Goal: Transaction & Acquisition: Purchase product/service

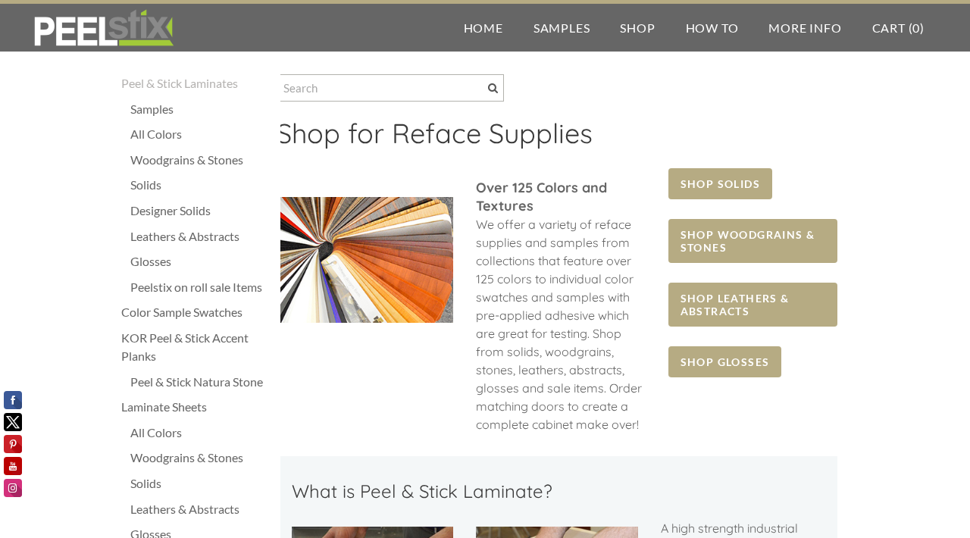
scroll to position [8, 0]
click at [161, 166] on div "Woodgrains & Stones" at bounding box center [201, 161] width 142 height 18
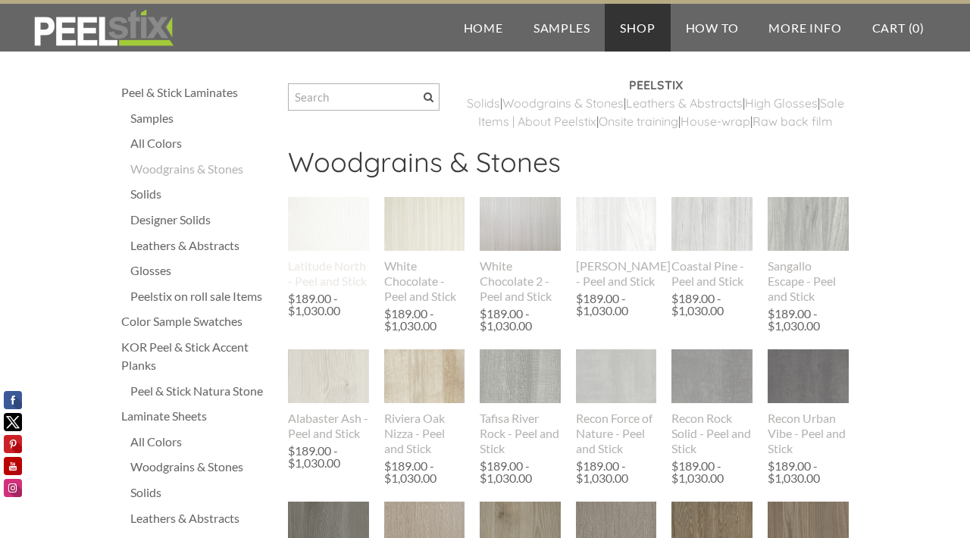
click at [342, 248] on img at bounding box center [328, 224] width 81 height 54
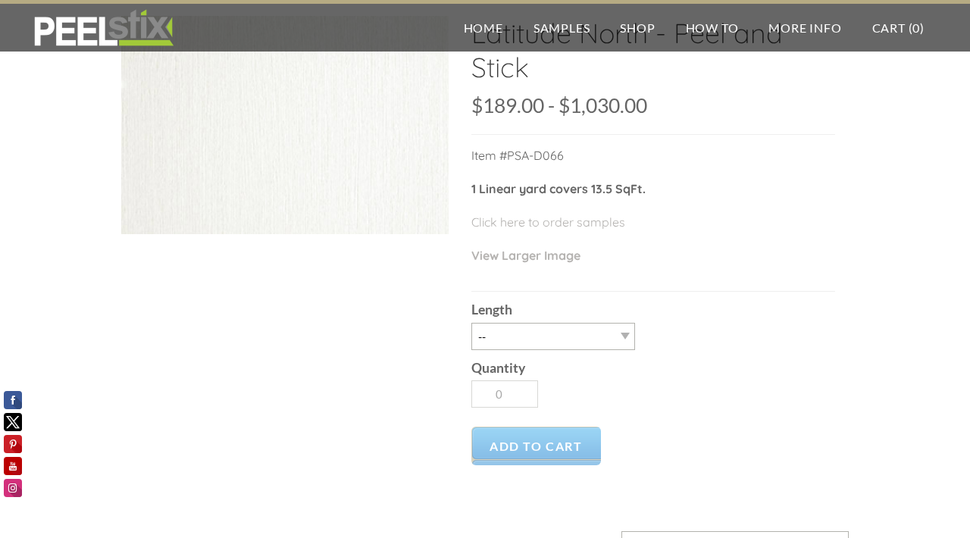
scroll to position [140, 0]
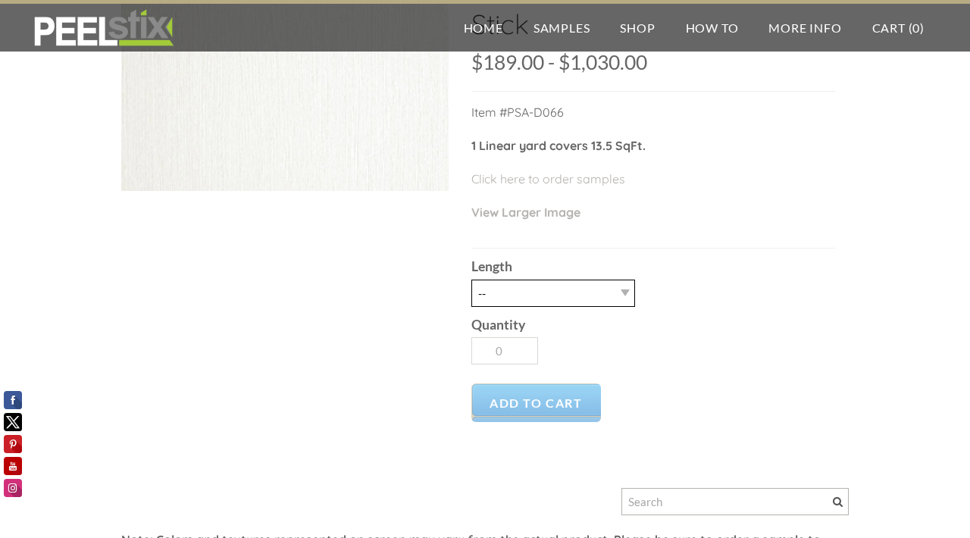
click at [520, 291] on select "-- 3LY 10LY 15LY 30LY" at bounding box center [553, 293] width 164 height 27
select select "10LY"
click at [471, 280] on select "-- 3LY 10LY 15LY 30LY" at bounding box center [553, 293] width 164 height 27
type input "1"
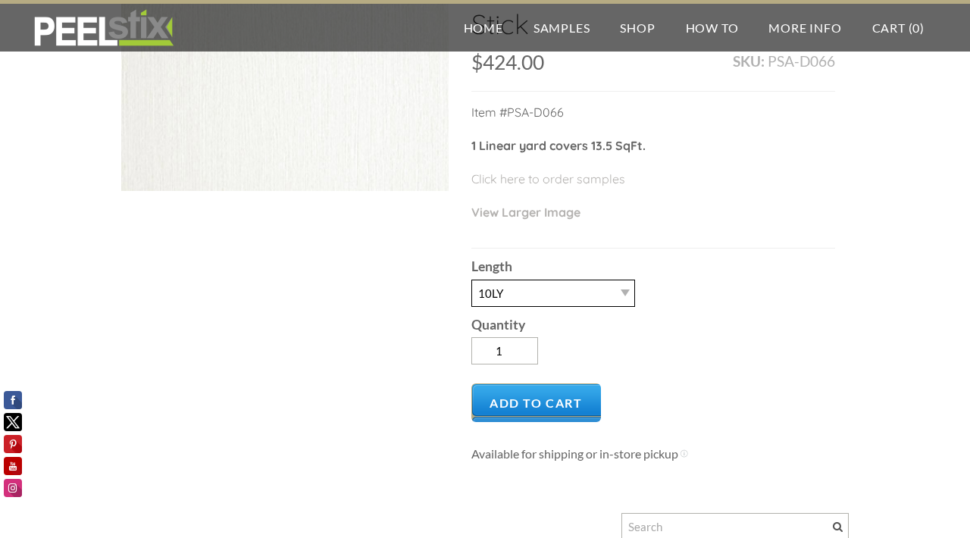
click at [509, 295] on select "-- 3LY 10LY 15LY 30LY" at bounding box center [553, 293] width 164 height 27
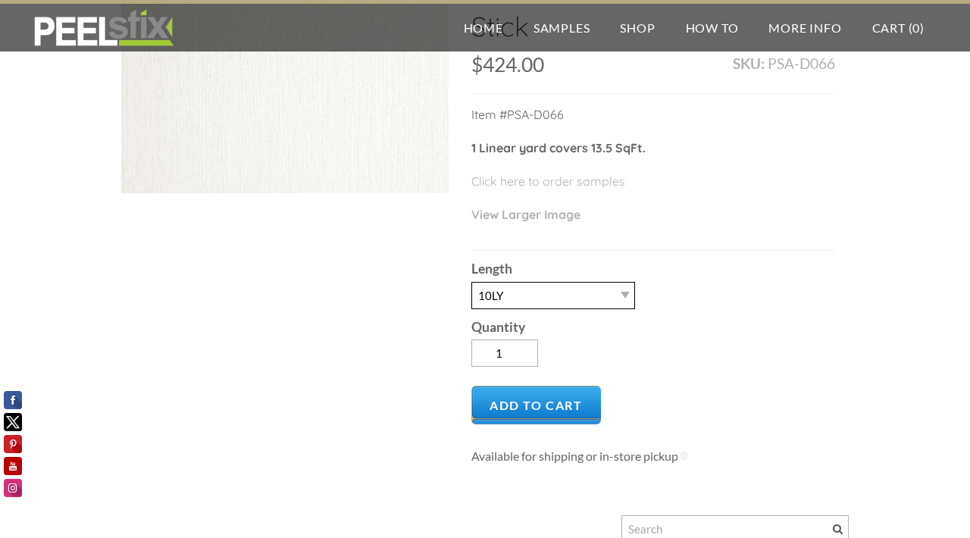
click at [511, 294] on select "-- 3LY 10LY 15LY 30LY" at bounding box center [553, 295] width 164 height 27
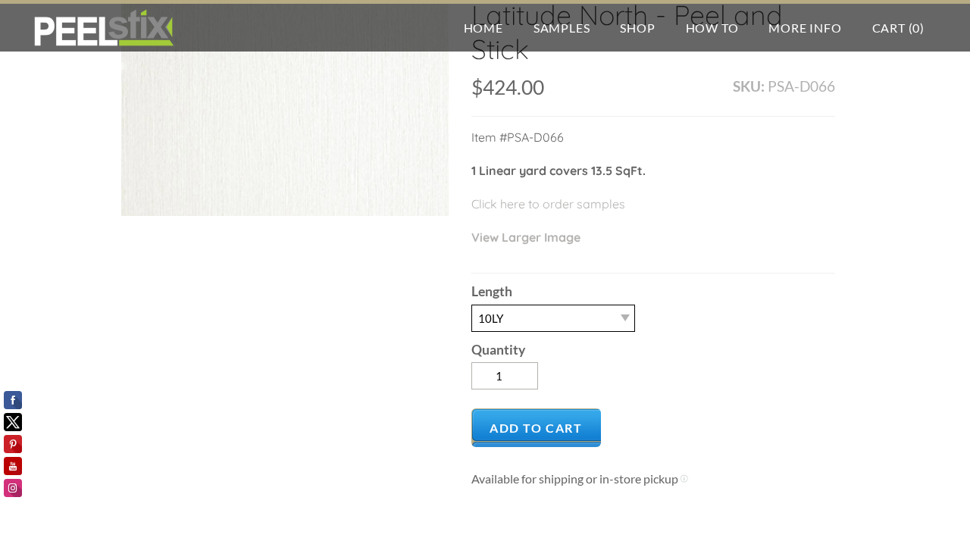
scroll to position [117, 0]
click at [628, 305] on select "-- 3LY 10LY 15LY 30LY" at bounding box center [553, 316] width 164 height 27
click at [632, 321] on select "-- 3LY 10LY 15LY 30LY" at bounding box center [553, 316] width 164 height 27
select select
click at [471, 303] on select "-- 3LY 10LY 15LY 30LY" at bounding box center [553, 316] width 164 height 27
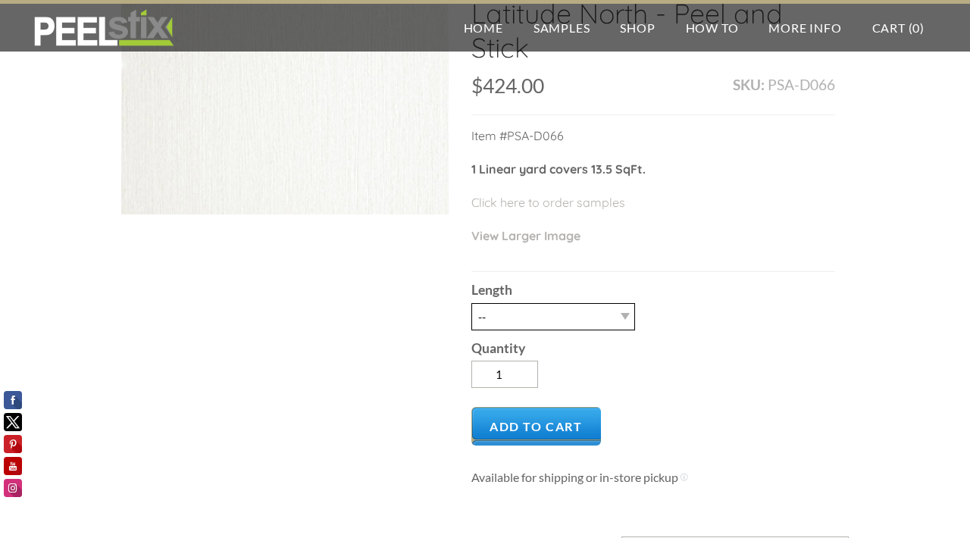
type input "0"
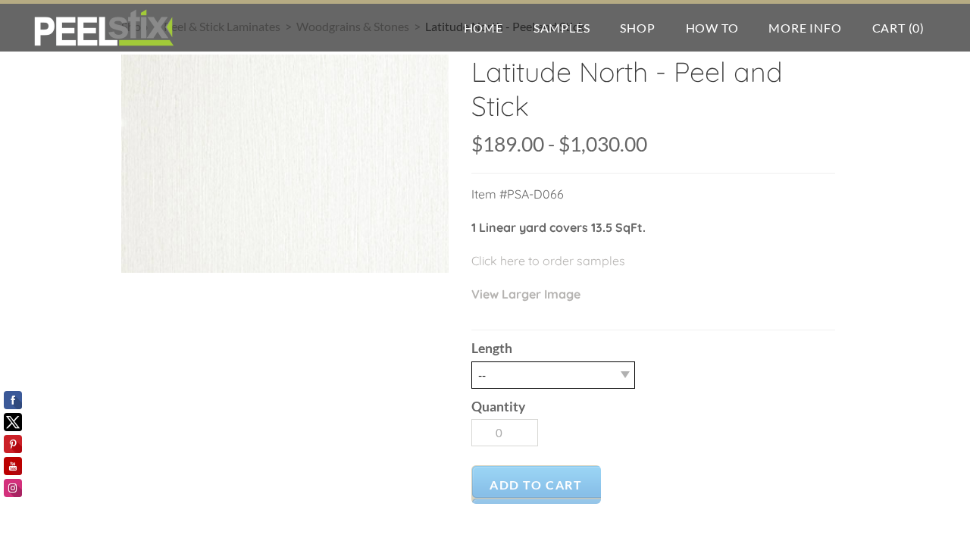
scroll to position [57, 0]
click at [625, 373] on select "-- 3LY 10LY 15LY 30LY" at bounding box center [553, 376] width 164 height 27
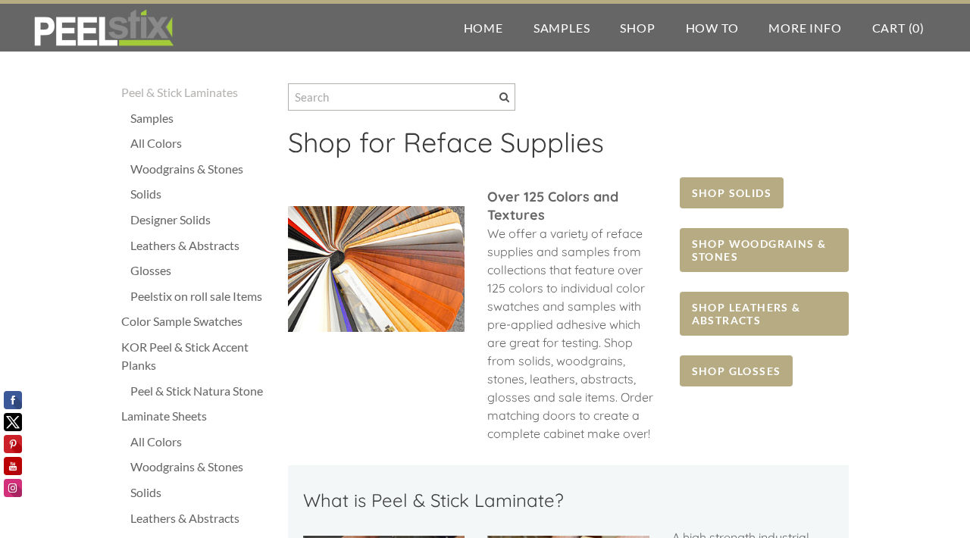
scroll to position [1, 0]
click at [167, 173] on div "Woodgrains & Stones" at bounding box center [201, 168] width 142 height 18
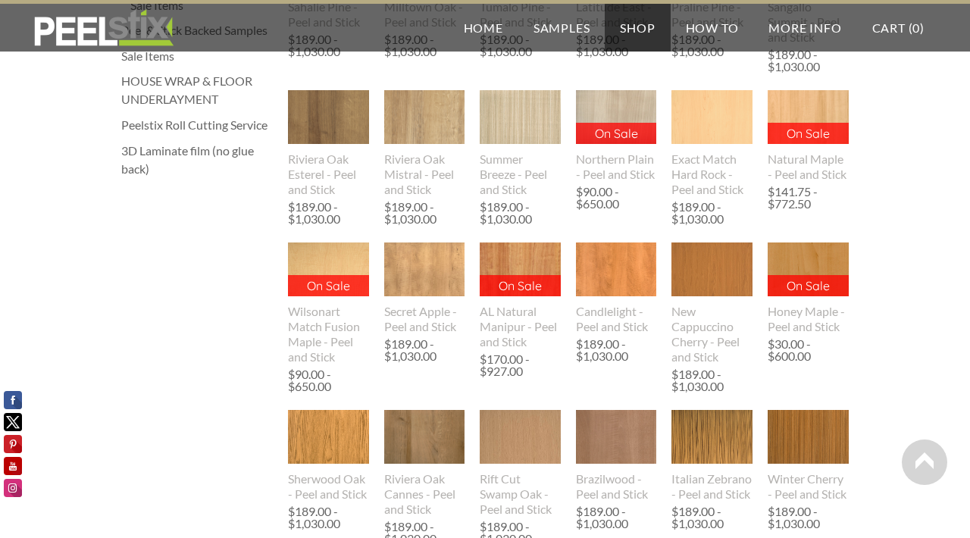
scroll to position [545, 0]
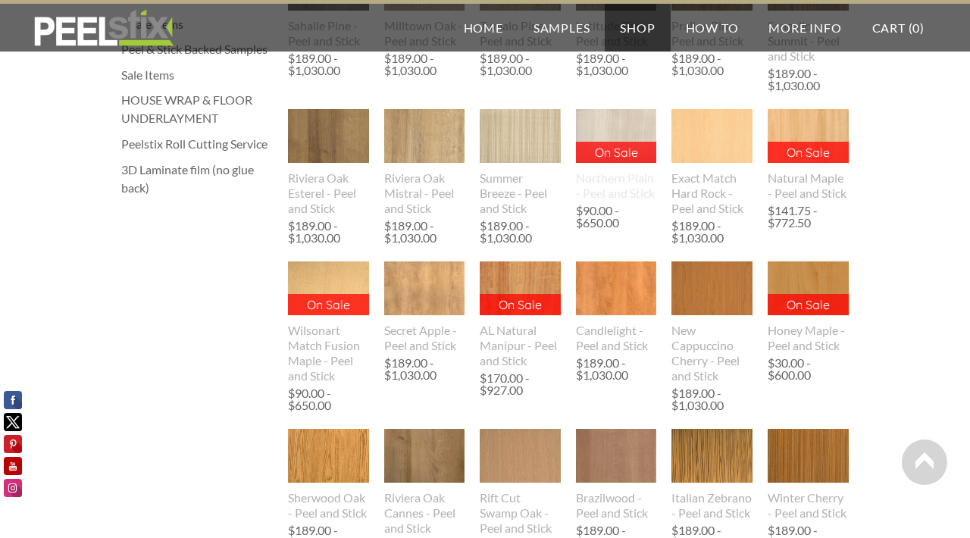
click at [611, 152] on img at bounding box center [616, 136] width 81 height 54
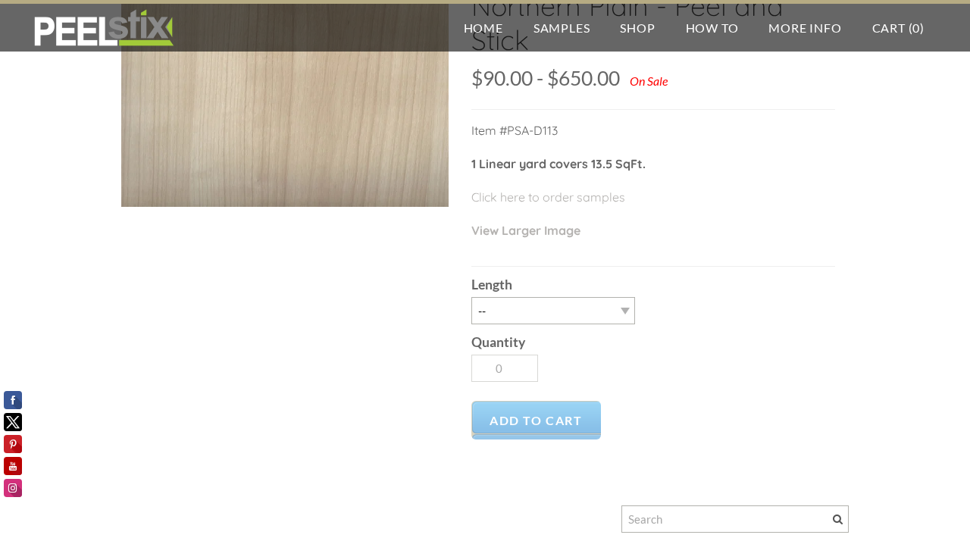
scroll to position [129, 0]
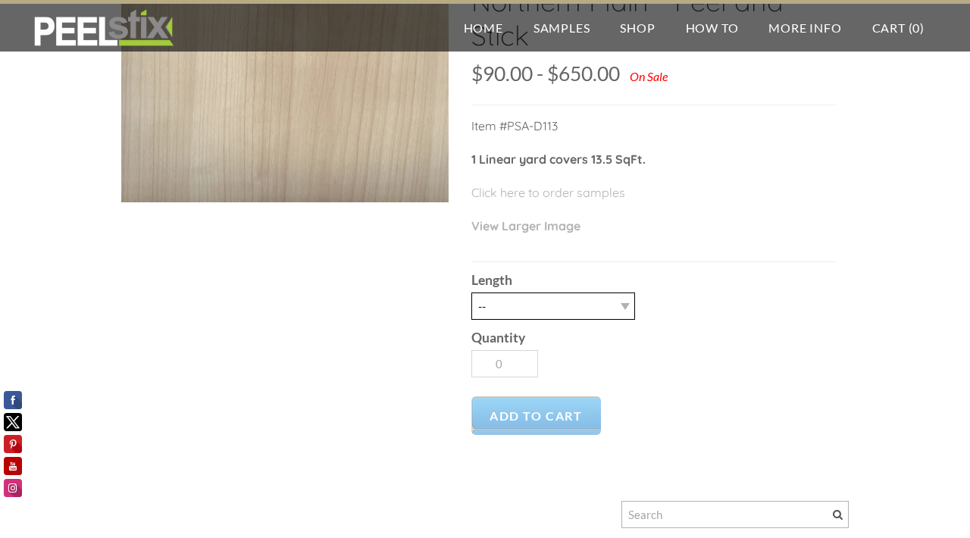
click at [615, 303] on select "-- 3LY 10LY 15LY 30LY" at bounding box center [553, 305] width 164 height 27
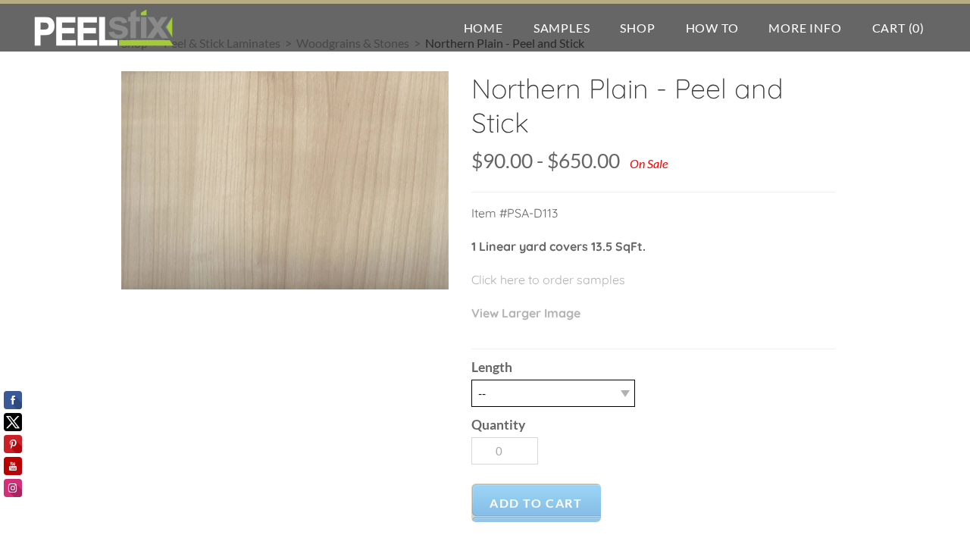
scroll to position [42, 0]
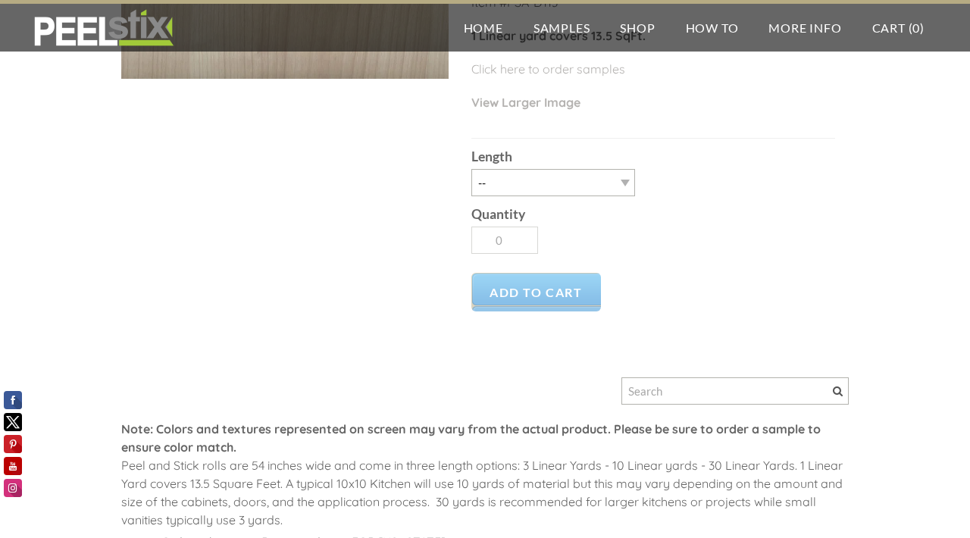
click at [483, 392] on div at bounding box center [484, 395] width 727 height 50
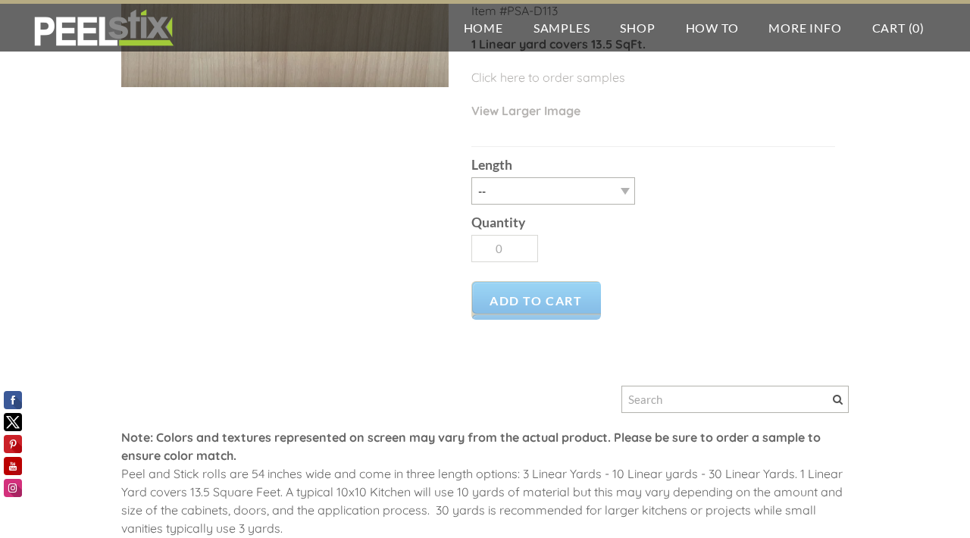
scroll to position [245, 0]
click at [482, 392] on div at bounding box center [484, 402] width 727 height 50
click at [477, 392] on div at bounding box center [484, 401] width 727 height 50
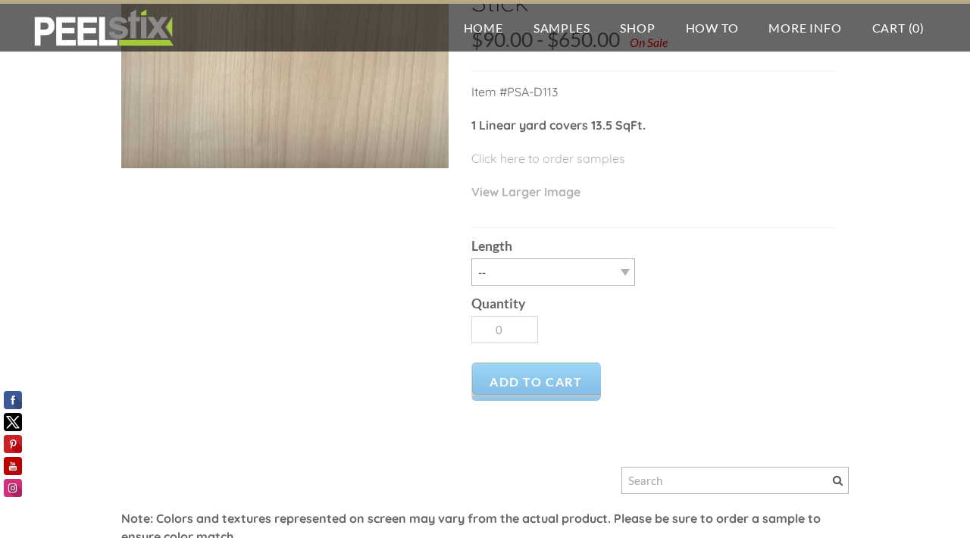
scroll to position [0, 0]
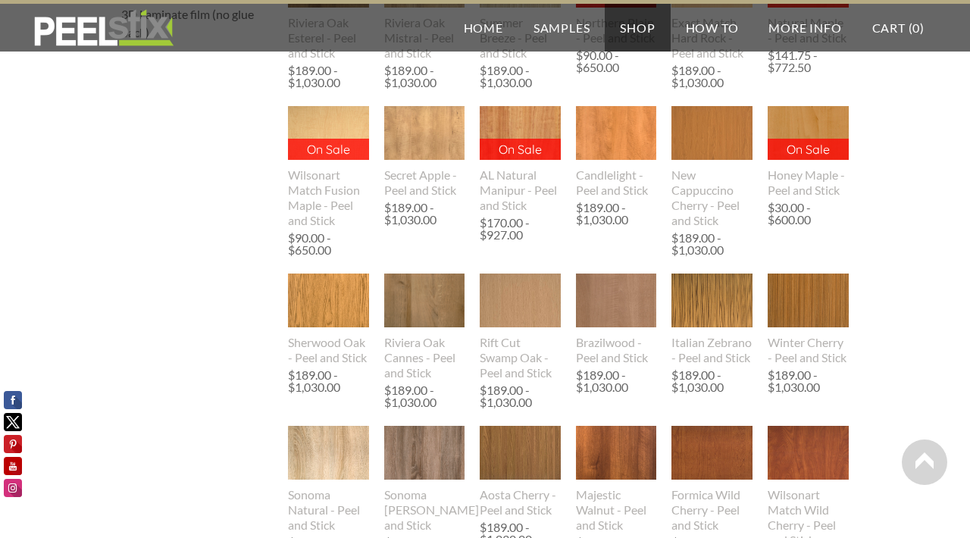
scroll to position [691, 0]
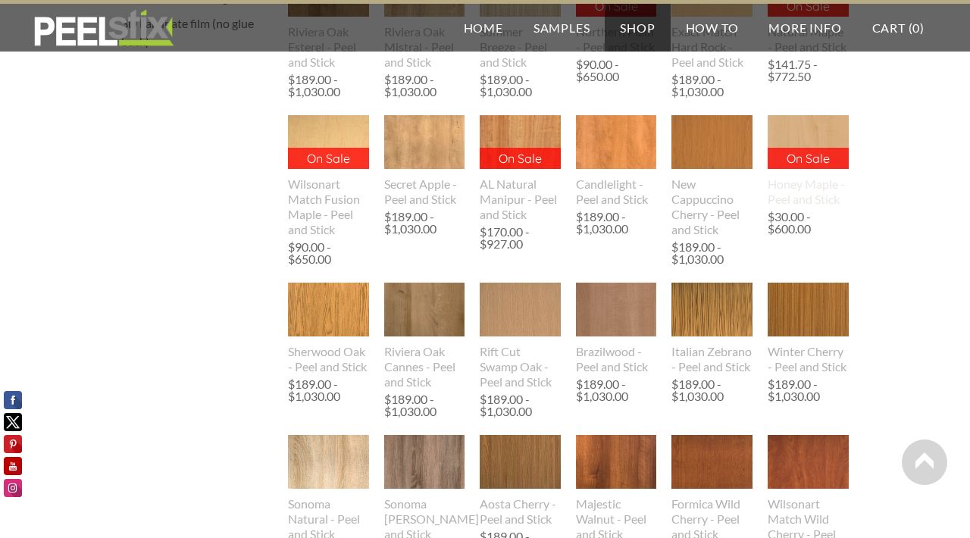
click at [802, 169] on p "On Sale" at bounding box center [807, 158] width 81 height 21
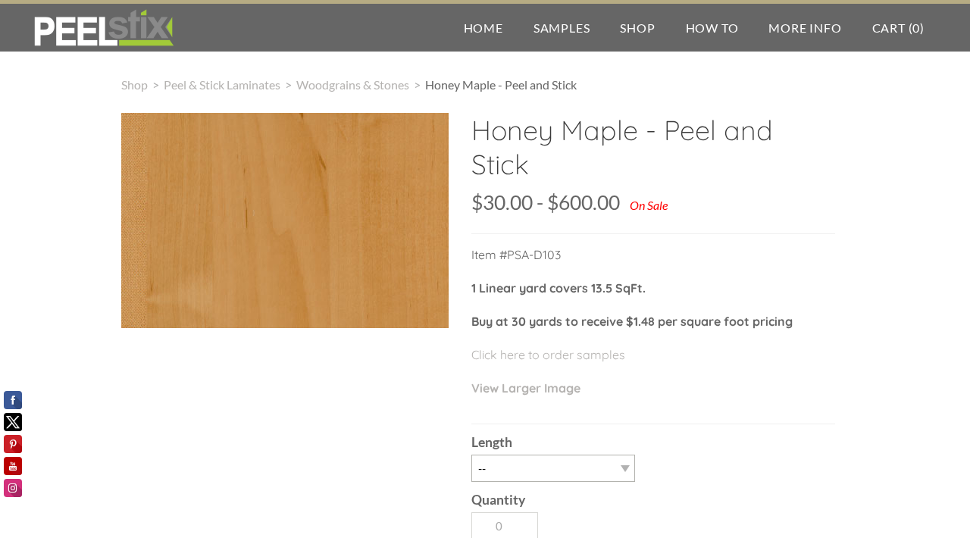
click at [396, 241] on div at bounding box center [284, 220] width 327 height 215
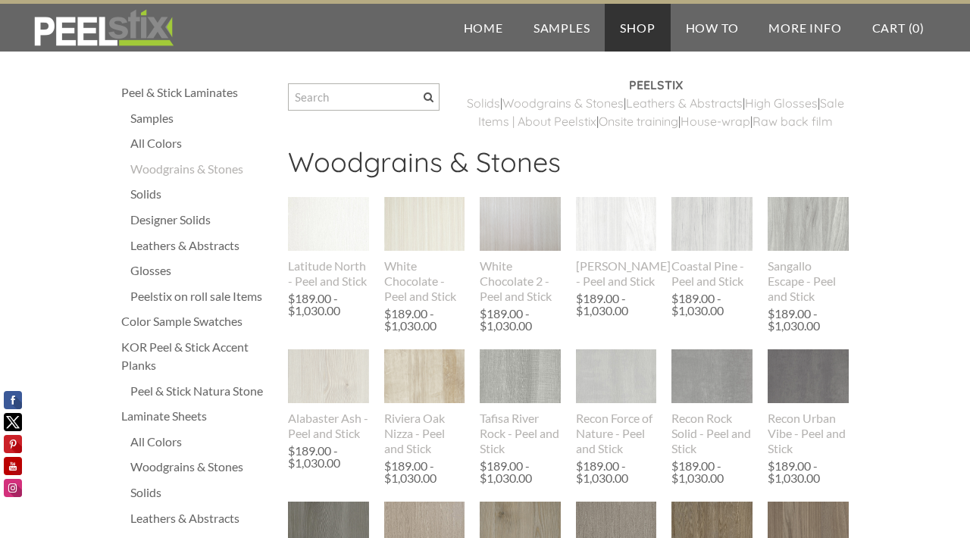
click at [162, 192] on div "Solids" at bounding box center [201, 194] width 142 height 18
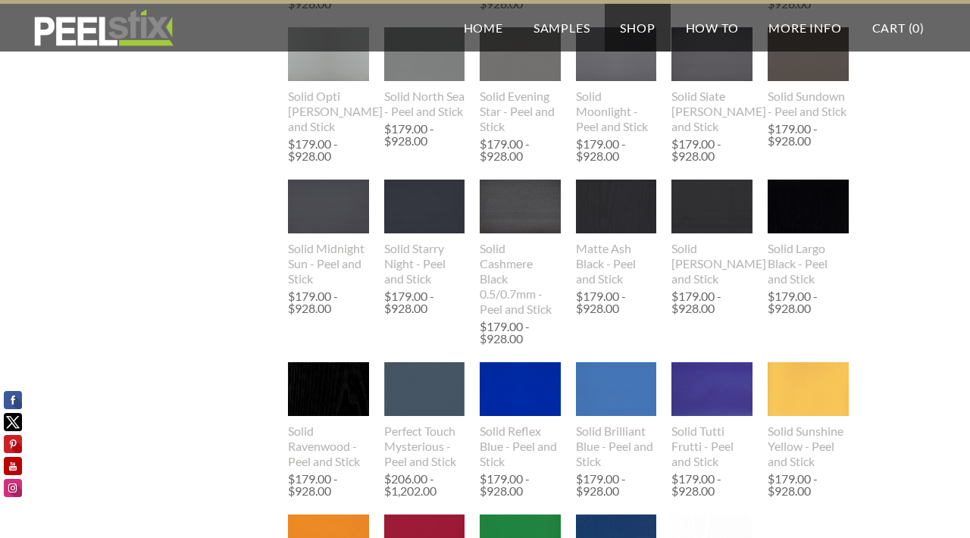
scroll to position [798, 0]
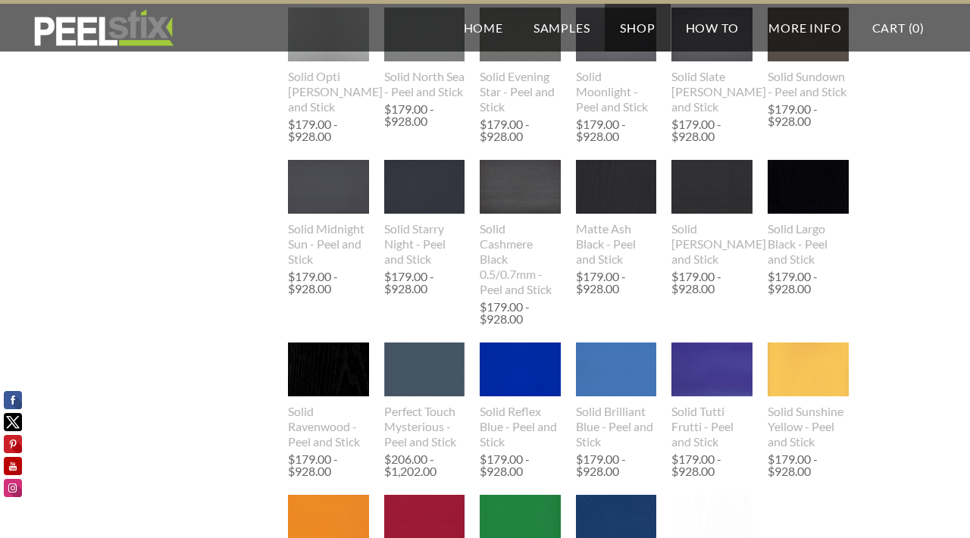
click at [411, 295] on div "$179.00 - $928.00" at bounding box center [422, 282] width 77 height 24
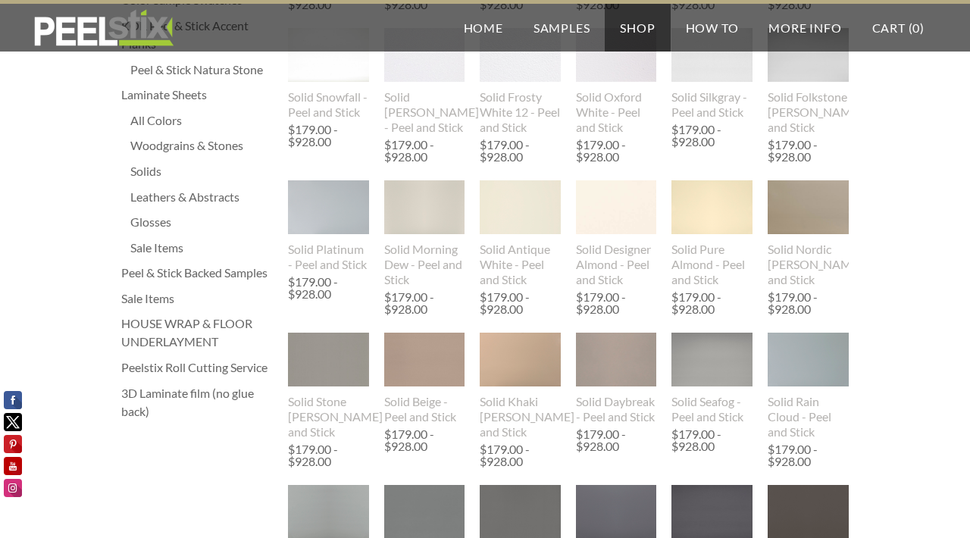
scroll to position [0, 0]
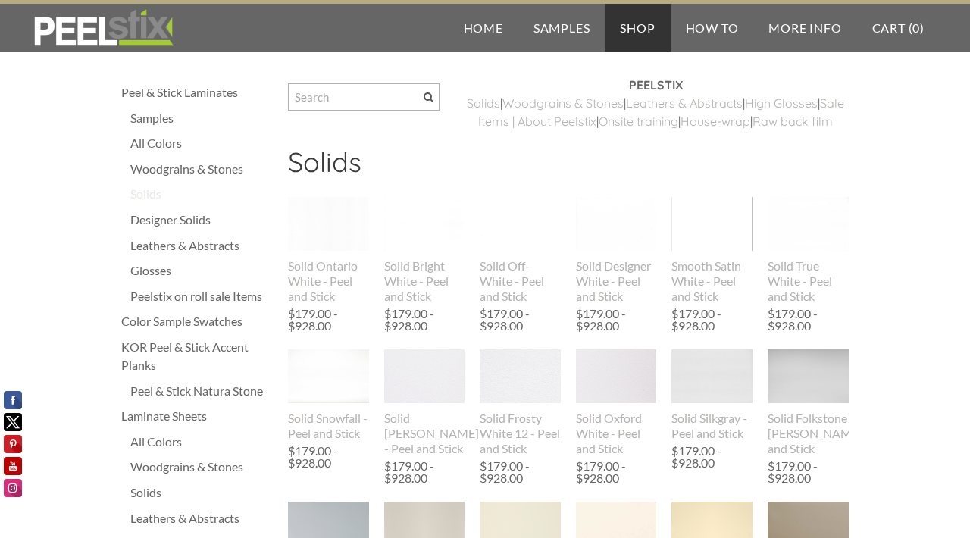
click at [170, 195] on div "Solids" at bounding box center [201, 194] width 142 height 18
click at [161, 197] on div "Solids" at bounding box center [201, 194] width 142 height 18
click at [177, 144] on div "All Colors" at bounding box center [201, 143] width 142 height 18
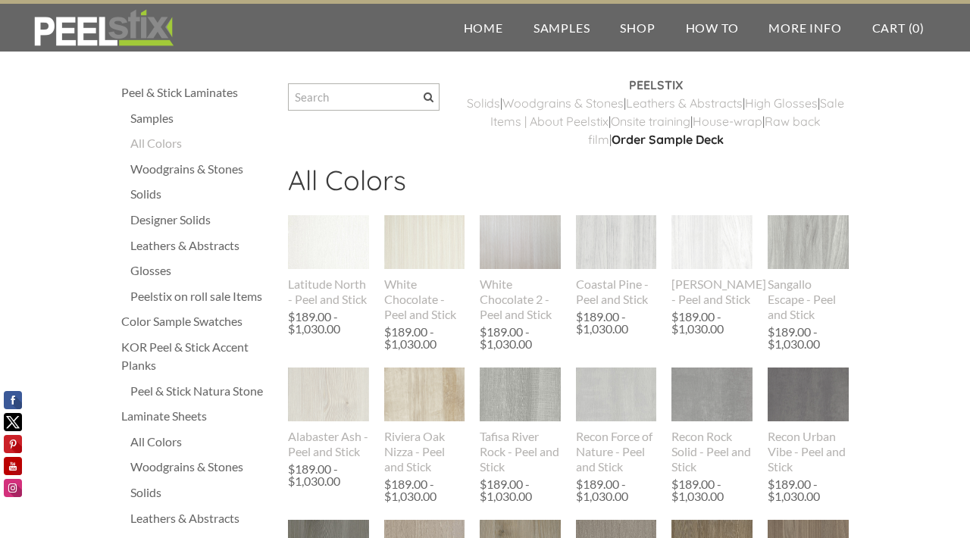
click at [163, 117] on div "Samples" at bounding box center [201, 118] width 142 height 18
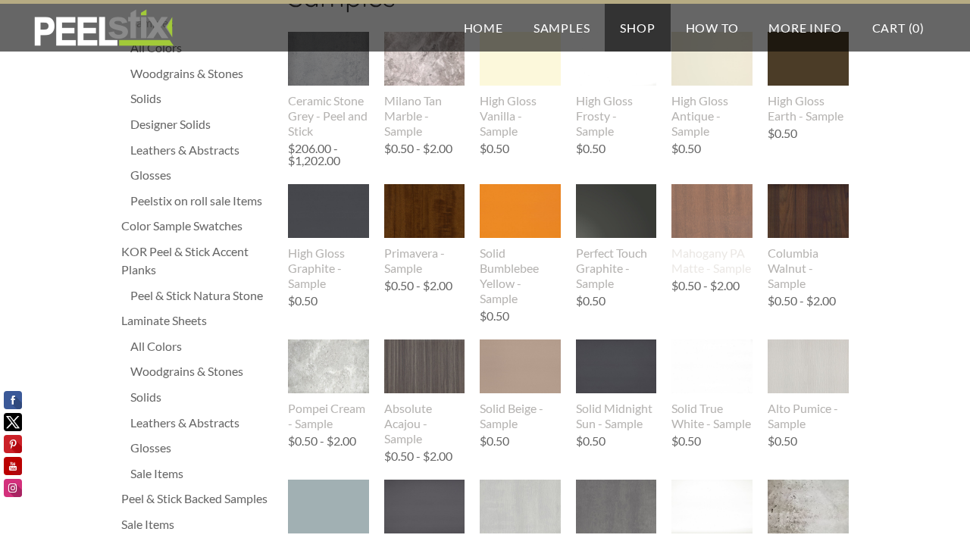
scroll to position [83, 0]
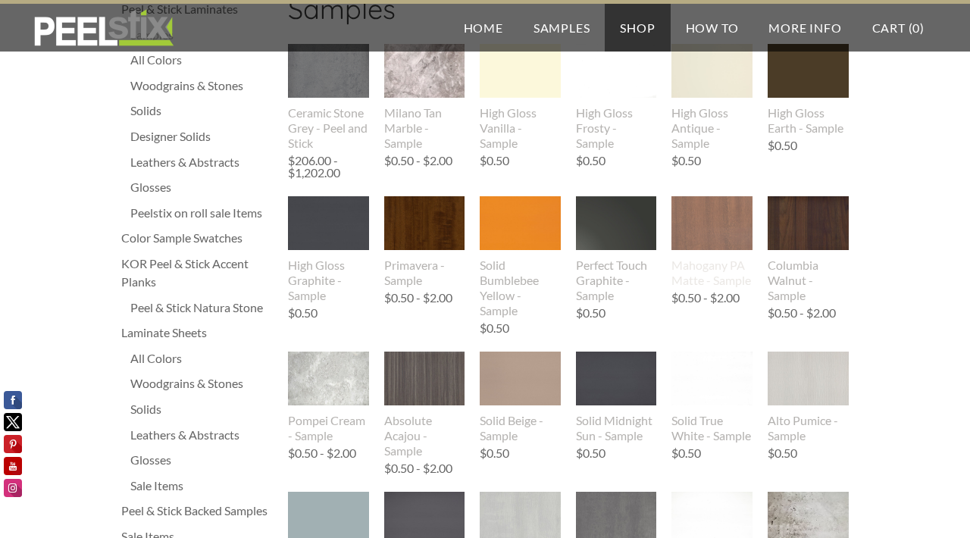
click at [693, 225] on img at bounding box center [711, 223] width 81 height 54
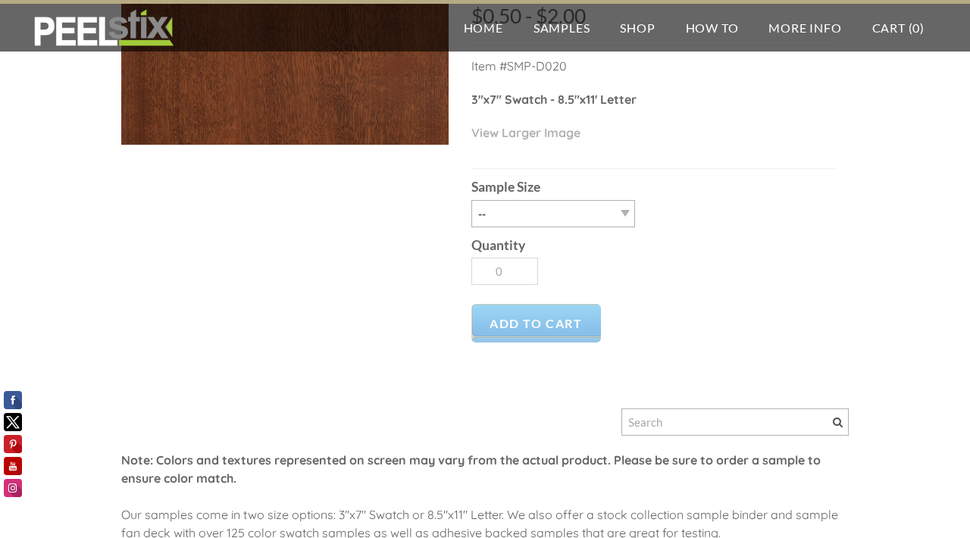
scroll to position [164, 0]
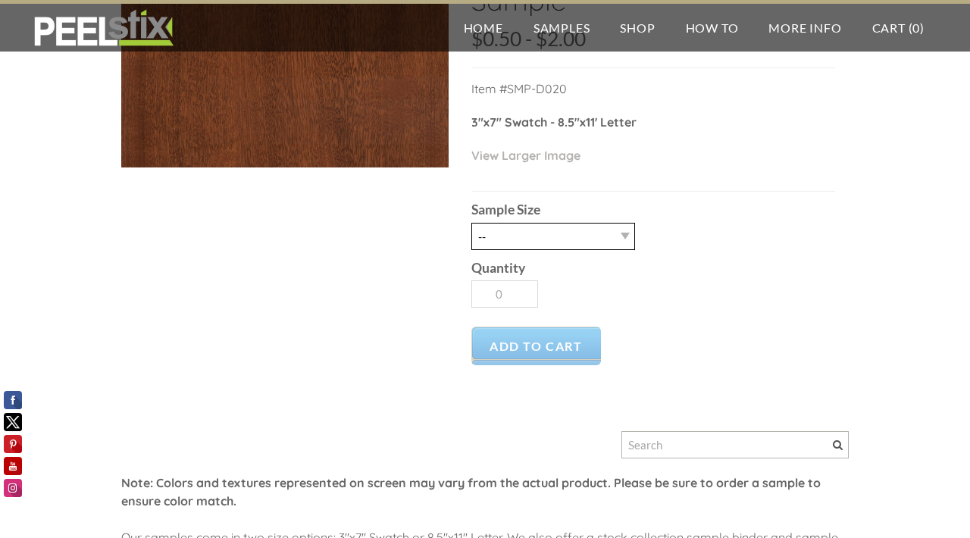
click at [621, 232] on select "-- 2.5" X 7" (No Peel and Stick) Swatch 8.5" X 11" (No Peel and Stick) Letter" at bounding box center [553, 236] width 164 height 27
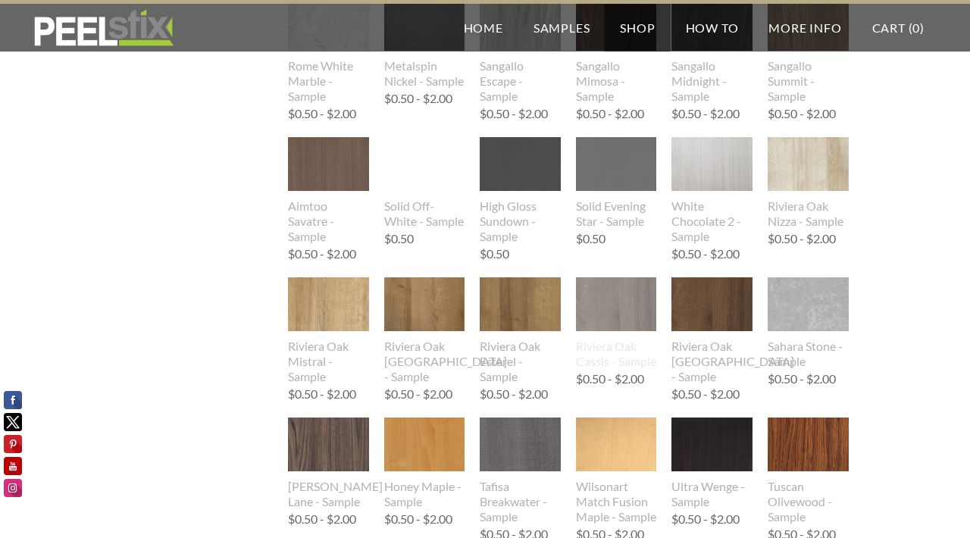
scroll to position [1211, 0]
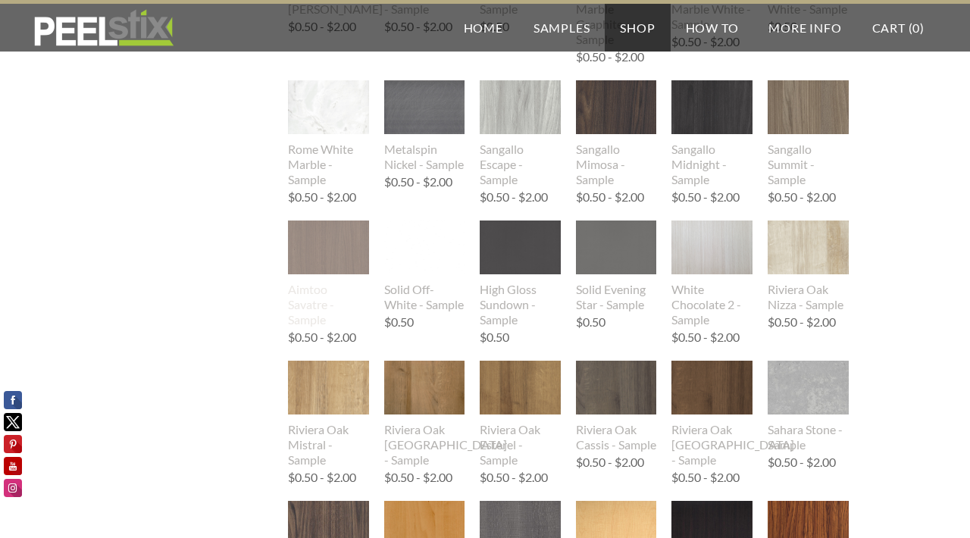
click at [338, 242] on img at bounding box center [328, 247] width 81 height 105
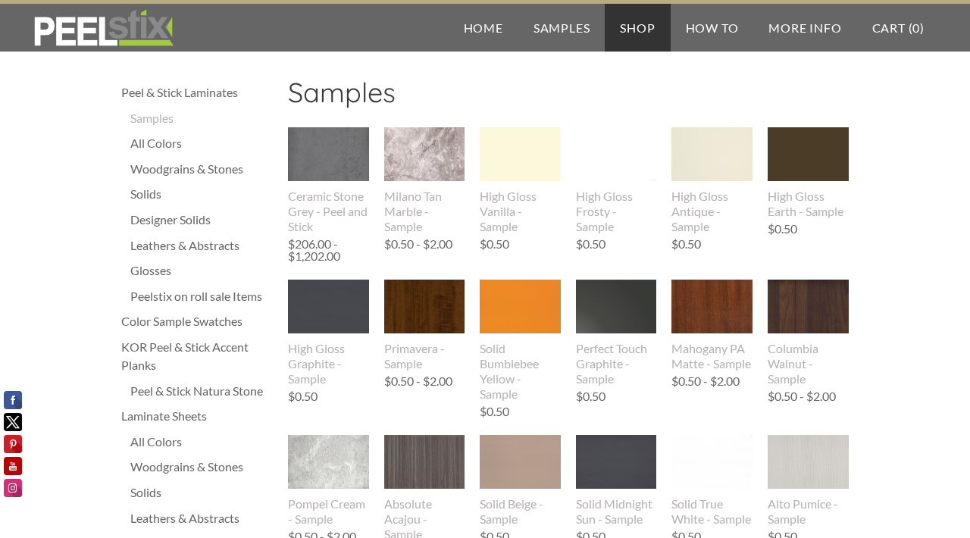
click at [217, 92] on div "Peel & Stick Laminates" at bounding box center [197, 92] width 152 height 18
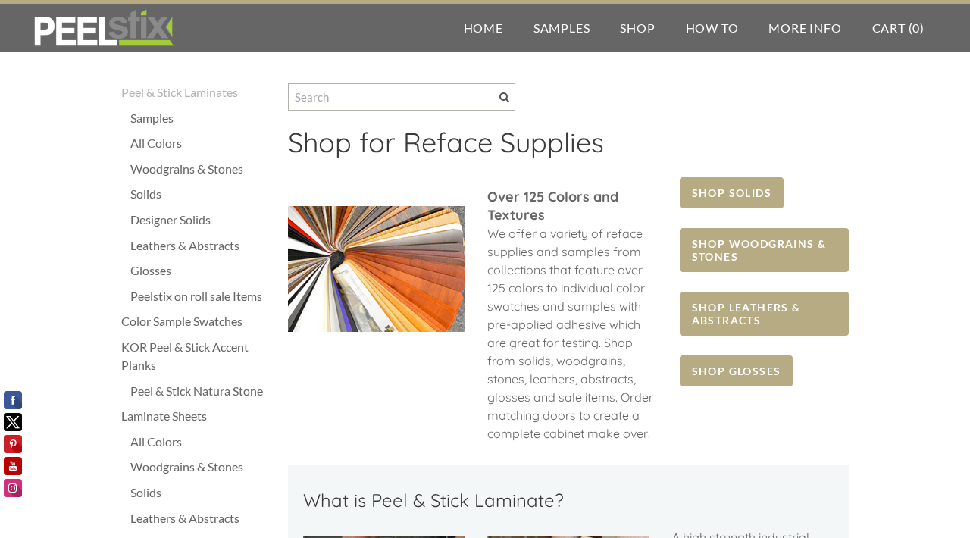
click at [188, 245] on div "Leathers & Abstracts" at bounding box center [201, 245] width 142 height 18
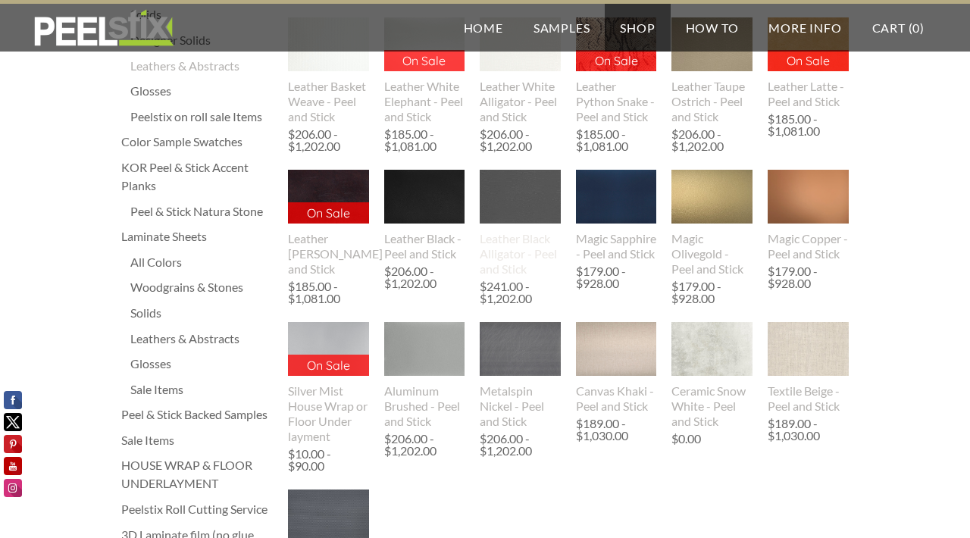
scroll to position [184, 0]
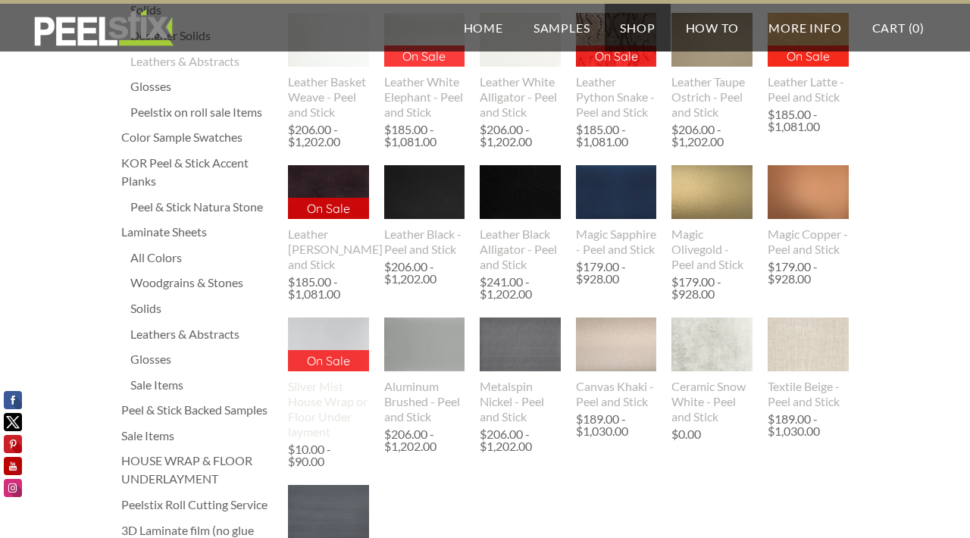
click at [326, 364] on img at bounding box center [328, 344] width 81 height 54
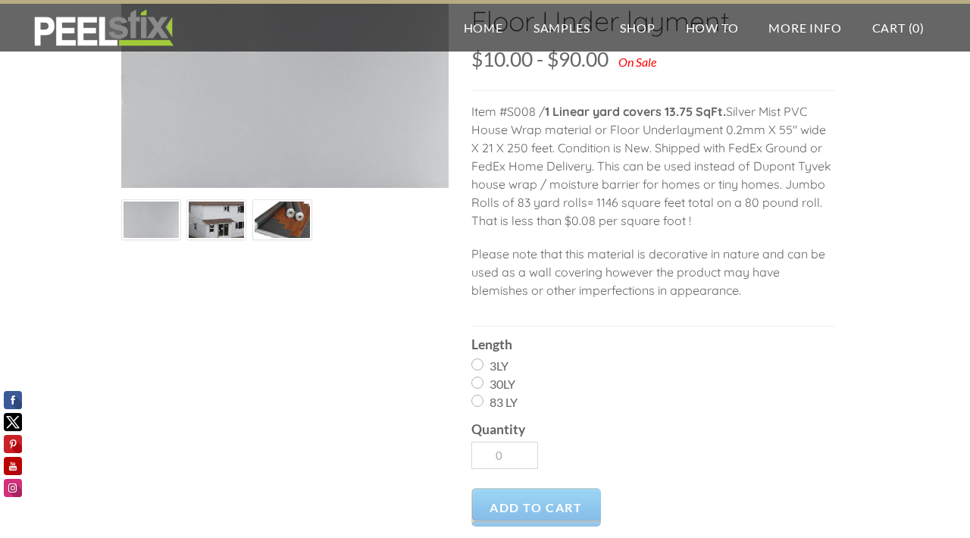
scroll to position [142, 0]
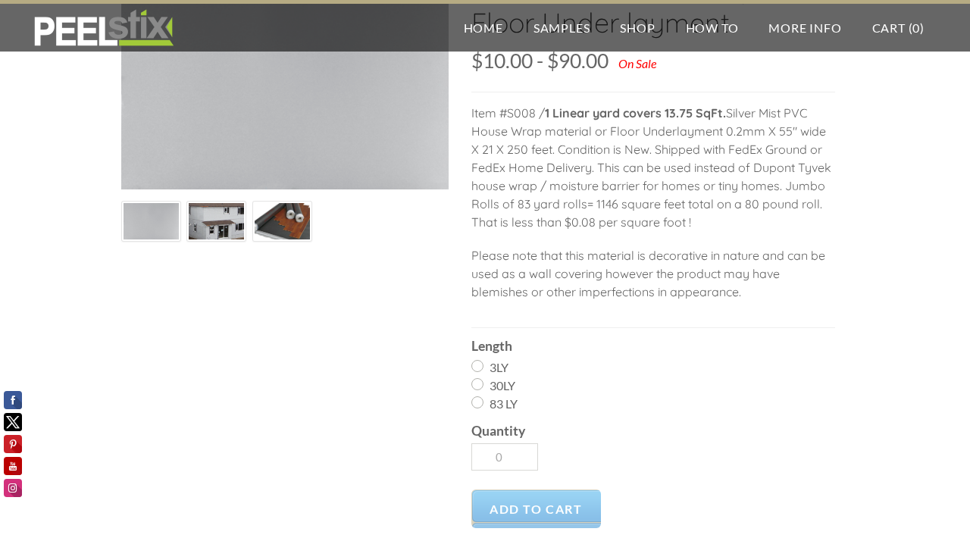
click at [224, 221] on img at bounding box center [216, 221] width 73 height 36
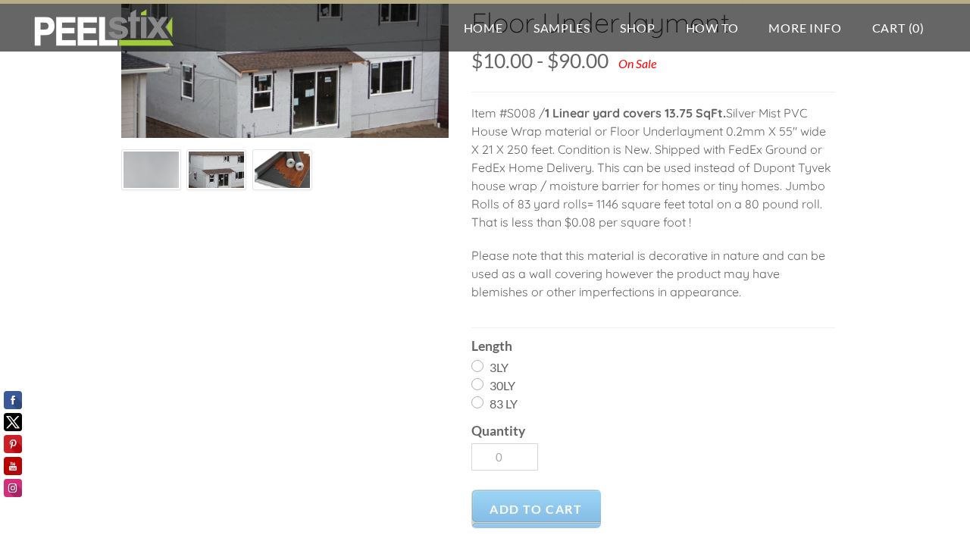
click at [281, 180] on img at bounding box center [282, 170] width 55 height 37
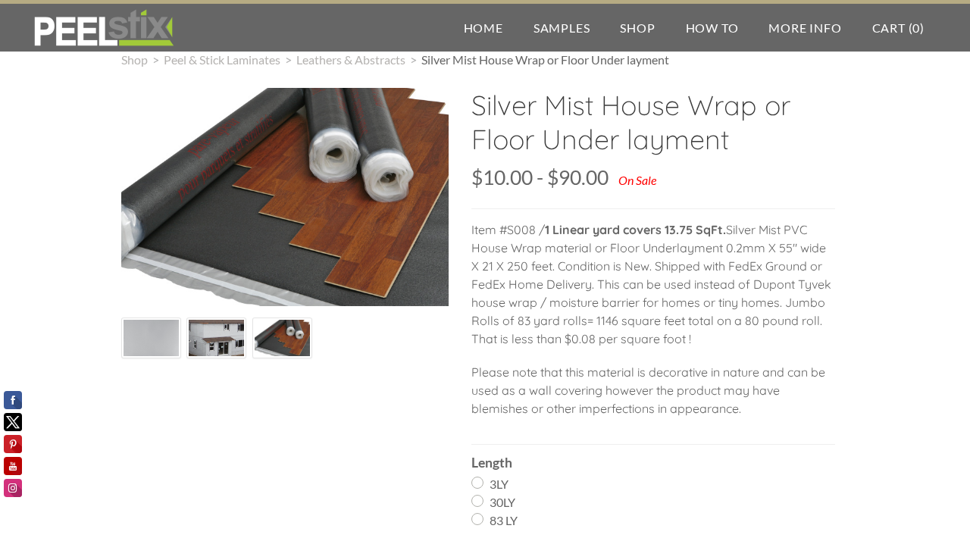
scroll to position [0, 0]
